Goal: Task Accomplishment & Management: Manage account settings

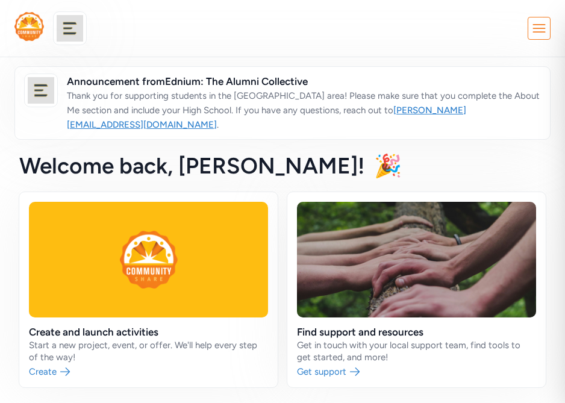
click at [550, 38] on icon at bounding box center [539, 28] width 22 height 22
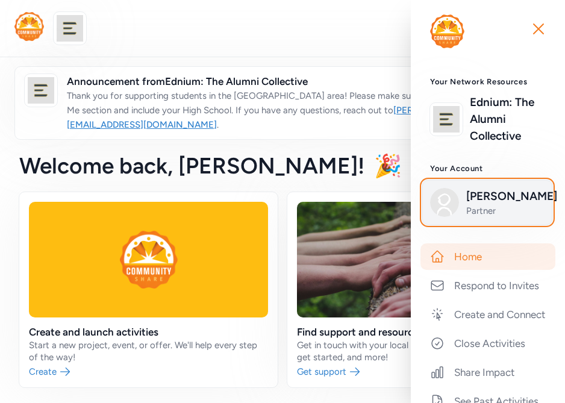
click at [483, 214] on span "Partner" at bounding box center [505, 211] width 78 height 12
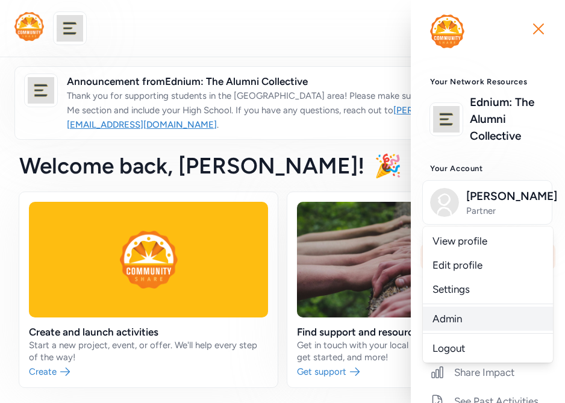
click at [451, 311] on link "Admin" at bounding box center [488, 319] width 130 height 24
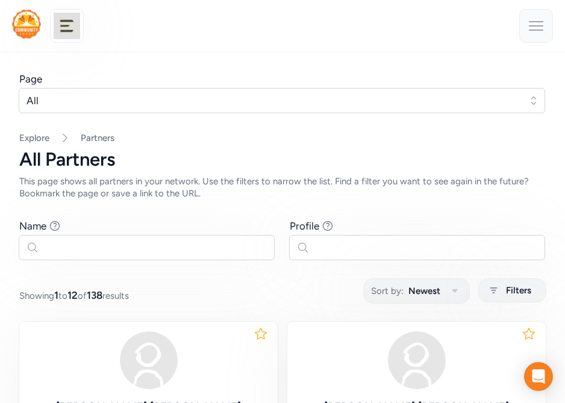
click at [532, 22] on icon at bounding box center [536, 26] width 13 height 8
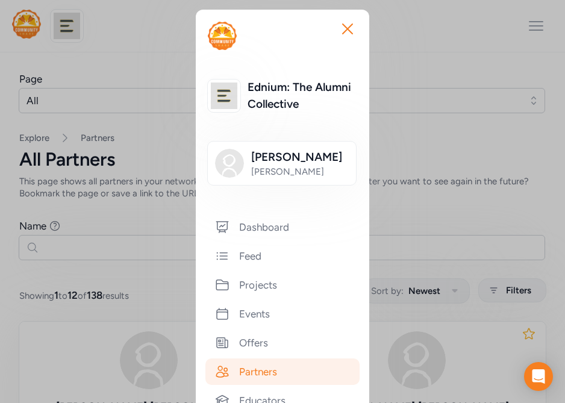
scroll to position [90, 0]
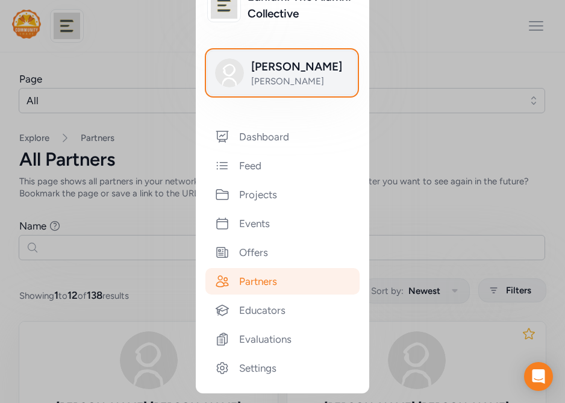
click at [252, 78] on span "[PERSON_NAME]" at bounding box center [300, 81] width 98 height 12
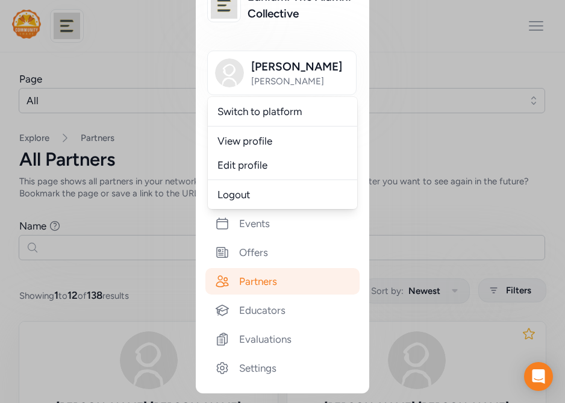
click at [249, 36] on div "Ednium: The Alumni Collective [PERSON_NAME] Switch to platform View profile Edi…" at bounding box center [283, 156] width 174 height 450
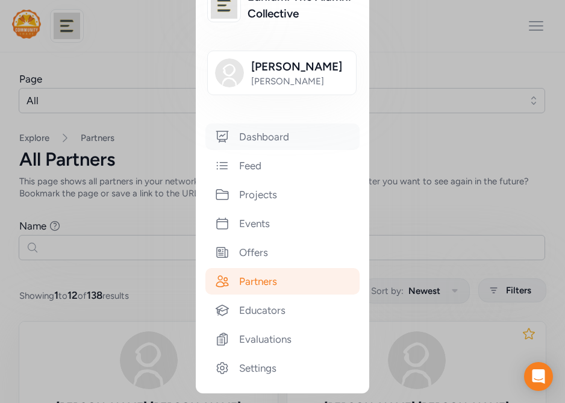
click at [245, 134] on div "Dashboard" at bounding box center [282, 137] width 154 height 27
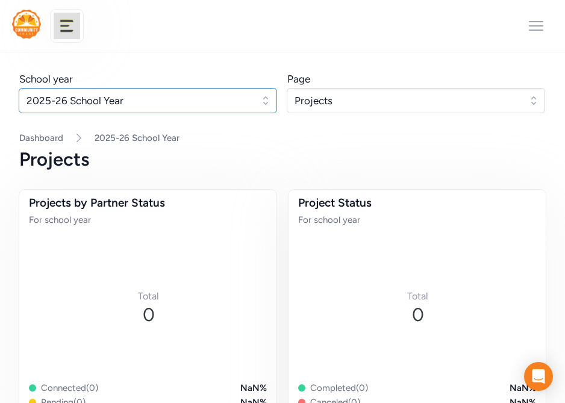
click at [151, 108] on button "2025-26 School Year" at bounding box center [148, 100] width 259 height 25
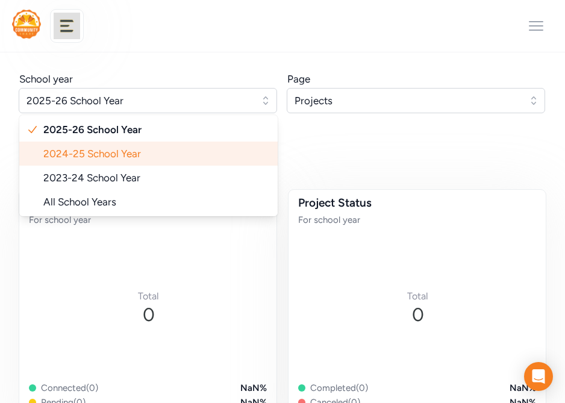
click at [130, 143] on li "2024-25 School Year" at bounding box center [148, 154] width 259 height 24
